Goal: Information Seeking & Learning: Find specific fact

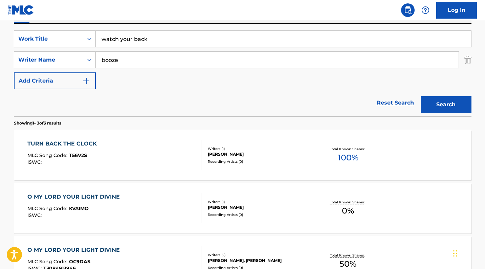
scroll to position [71, 0]
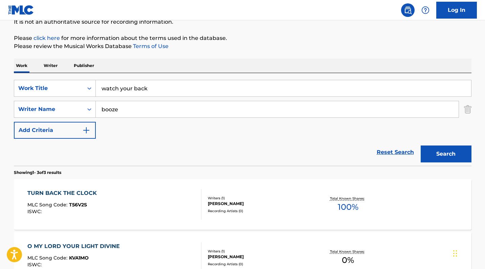
click at [126, 105] on input "booze" at bounding box center [277, 109] width 362 height 16
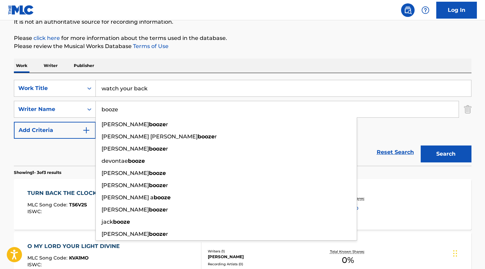
click at [126, 105] on input "booze" at bounding box center [277, 109] width 362 height 16
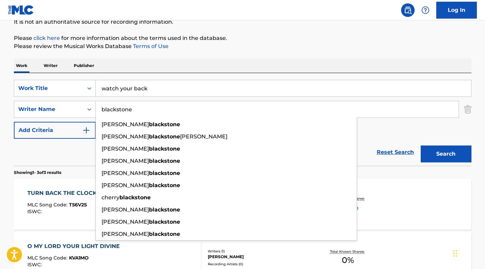
type input "blackstone"
click at [445, 154] on button "Search" at bounding box center [445, 153] width 51 height 17
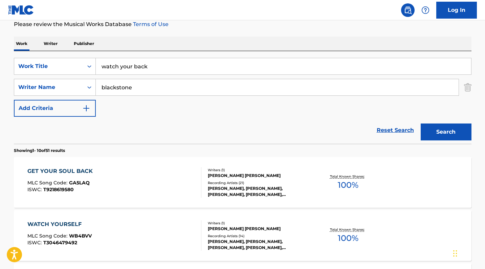
scroll to position [82, 0]
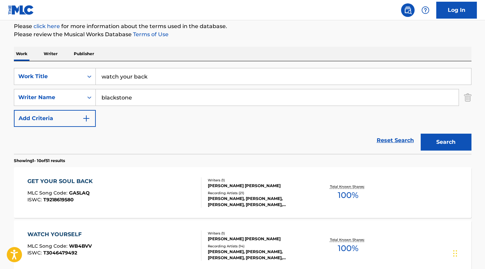
click at [150, 66] on div "SearchWithCriteriae708e1a7-e664-46d5-a095-dfdb166965ab Work Title watch your ba…" at bounding box center [242, 107] width 457 height 93
click at [148, 79] on input "watch your back" at bounding box center [283, 76] width 375 height 16
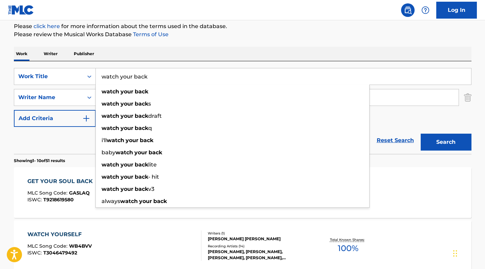
paste input "THE FIRE INSIDE ME"
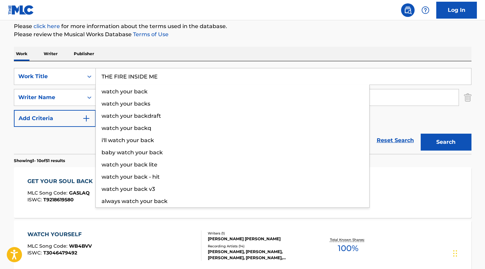
type input "THE FIRE INSIDE ME"
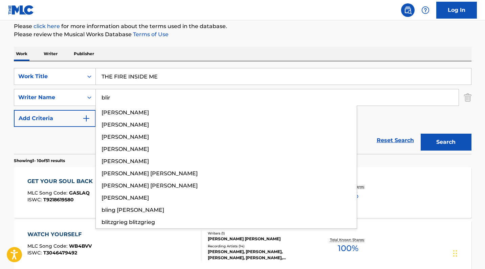
click at [445, 142] on button "Search" at bounding box center [445, 142] width 51 height 17
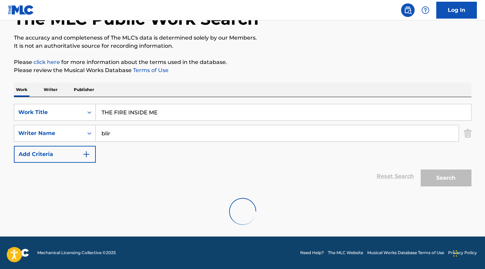
scroll to position [25, 0]
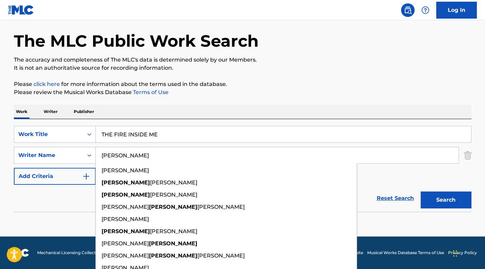
type input "[PERSON_NAME]"
click at [445, 200] on button "Search" at bounding box center [445, 199] width 51 height 17
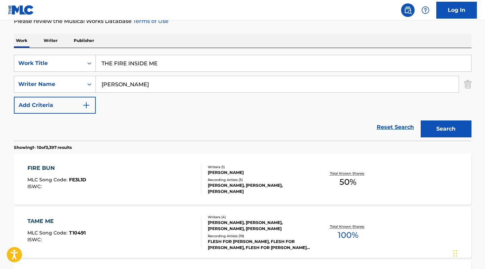
scroll to position [95, 0]
click at [217, 0] on nav "Log In" at bounding box center [242, 10] width 485 height 20
